Goal: Find specific page/section: Find specific page/section

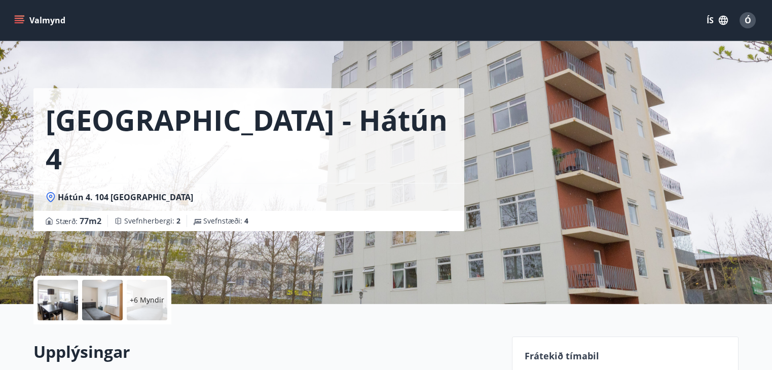
scroll to position [152, 0]
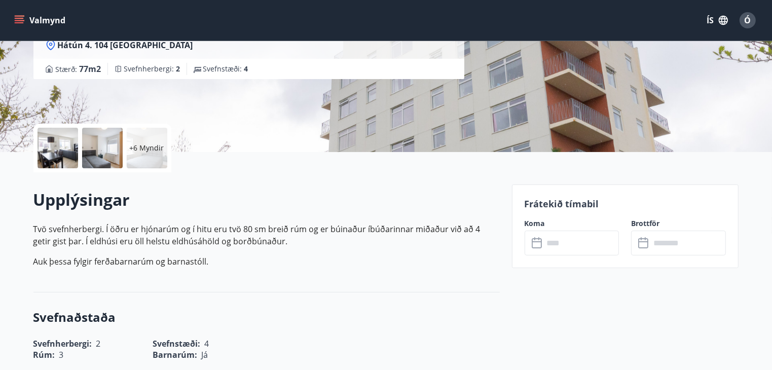
click at [26, 22] on button "Valmynd" at bounding box center [40, 20] width 57 height 18
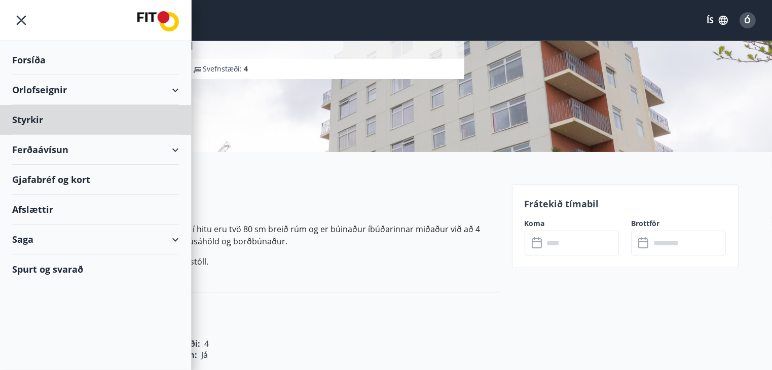
click at [30, 62] on div "Forsíða" at bounding box center [95, 60] width 167 height 30
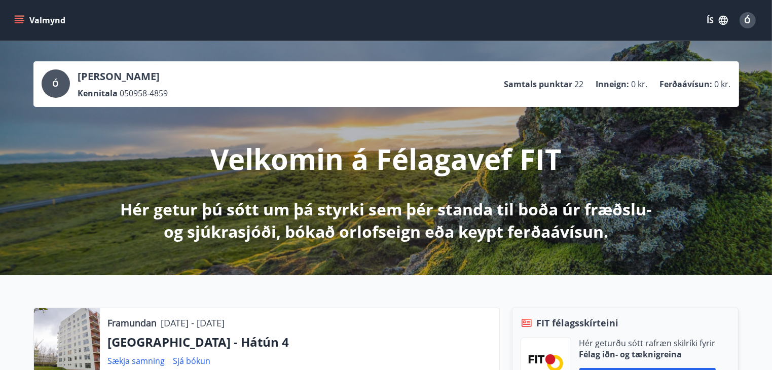
click at [17, 21] on icon "menu" at bounding box center [19, 20] width 10 height 10
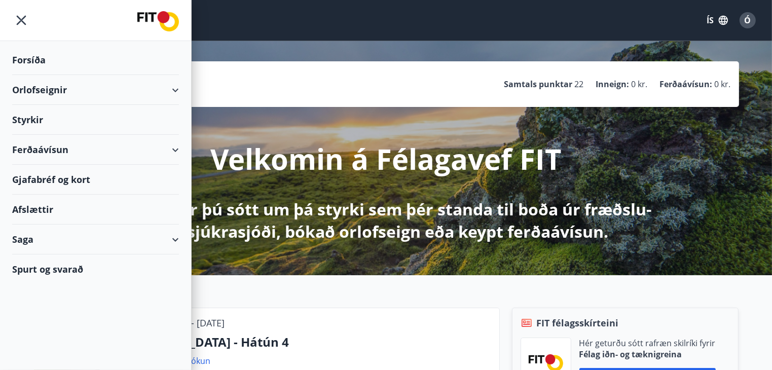
click at [54, 87] on div "Orlofseignir" at bounding box center [95, 90] width 167 height 30
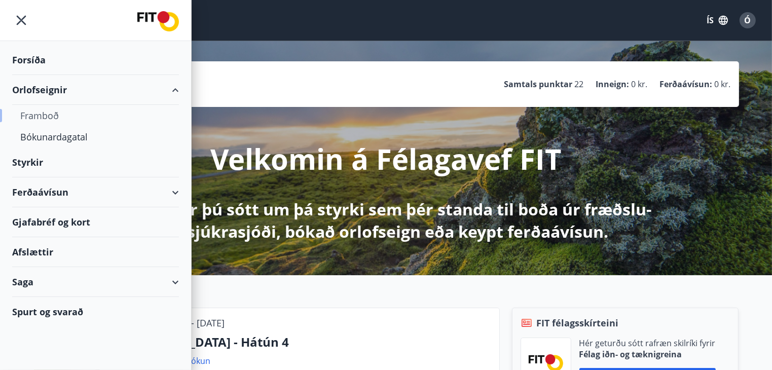
click at [44, 112] on div "Framboð" at bounding box center [95, 115] width 151 height 21
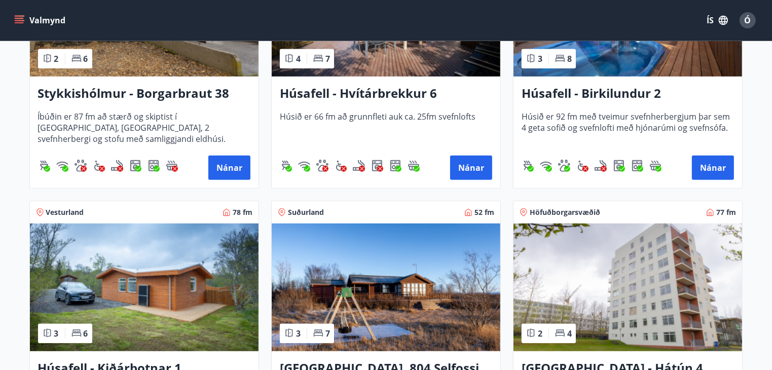
scroll to position [608, 0]
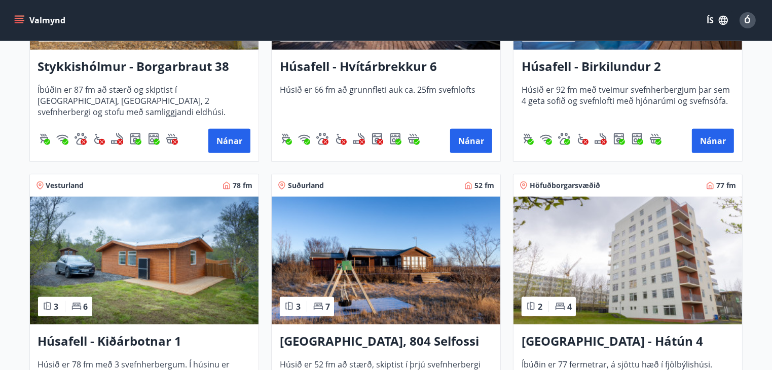
click at [604, 245] on img at bounding box center [628, 261] width 229 height 128
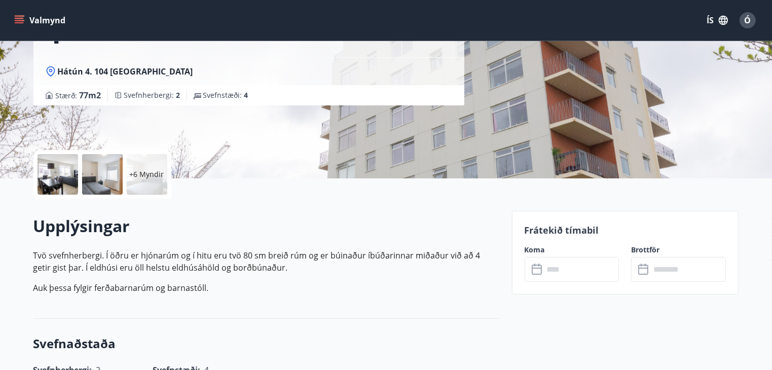
scroll to position [152, 0]
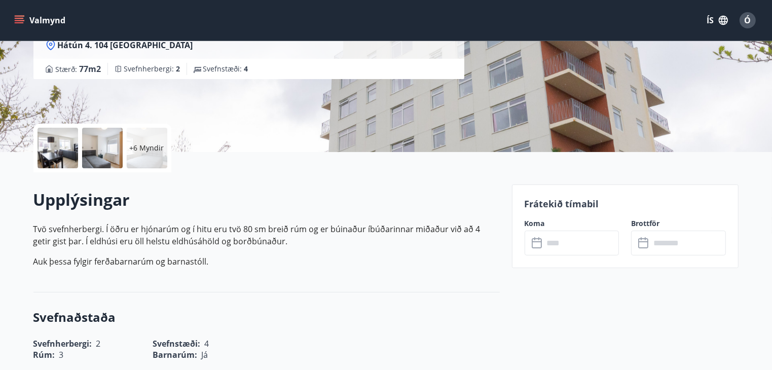
click at [536, 242] on icon at bounding box center [537, 241] width 10 height 1
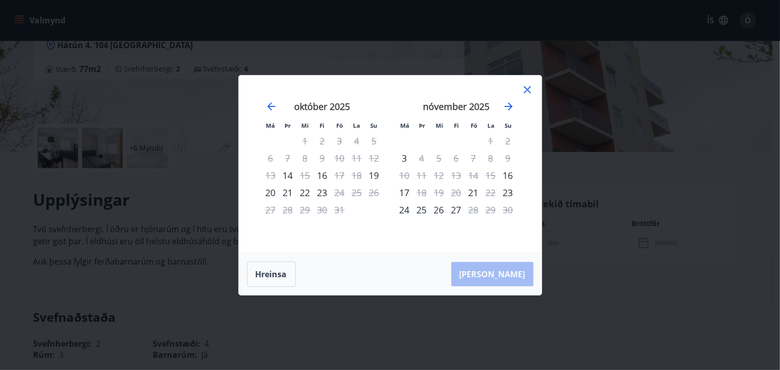
click at [522, 88] on icon at bounding box center [527, 90] width 12 height 12
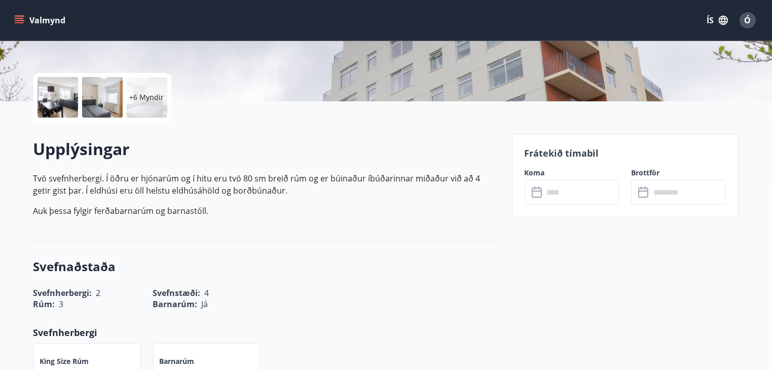
scroll to position [203, 0]
